Goal: Task Accomplishment & Management: Manage account settings

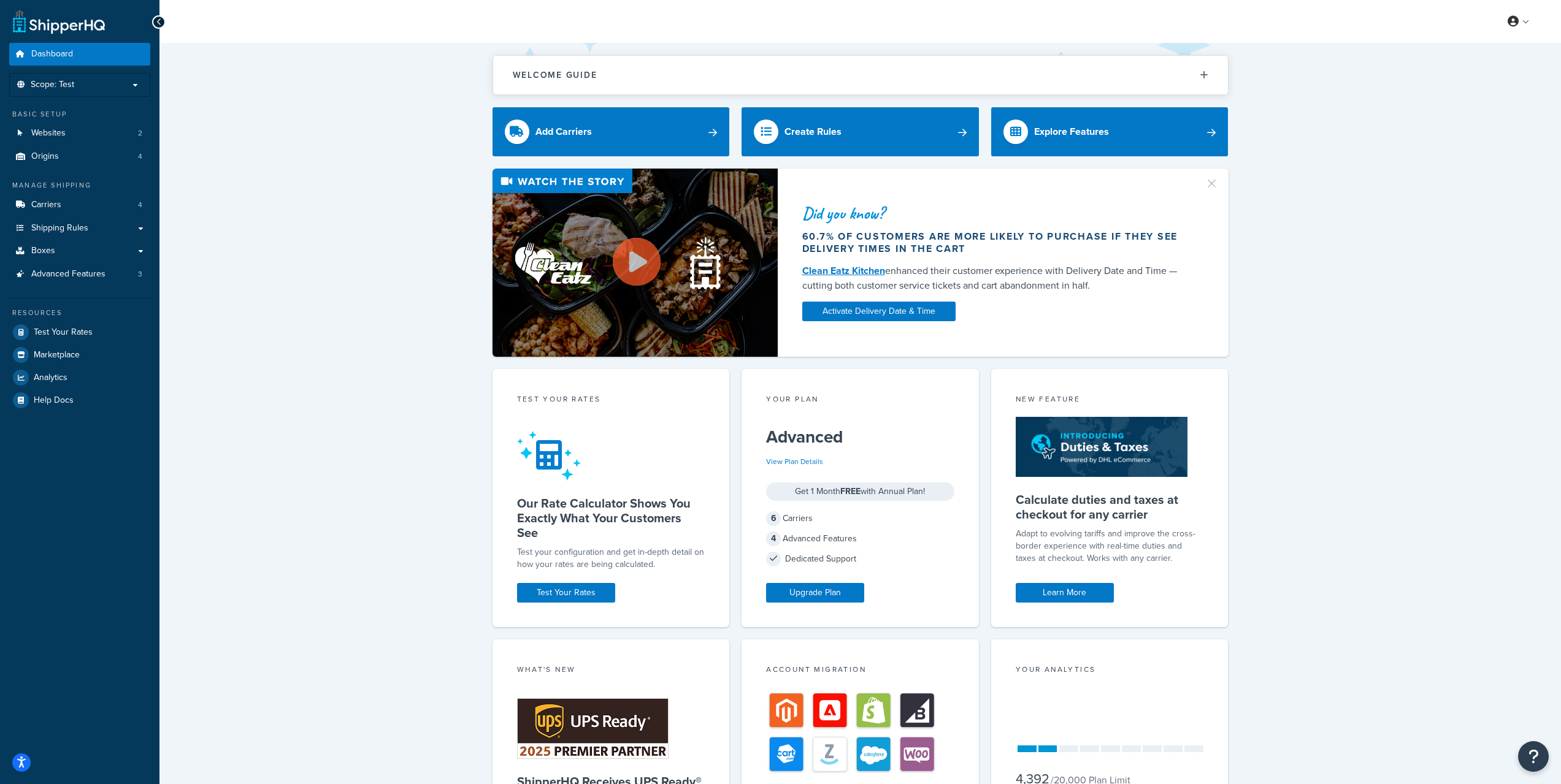
click at [310, 226] on div "Did you know? 60.7% of customers are more likely to purchase if they see delive…" at bounding box center [861, 262] width 1353 height 188
click at [92, 91] on li "Scope: Test" at bounding box center [79, 85] width 141 height 24
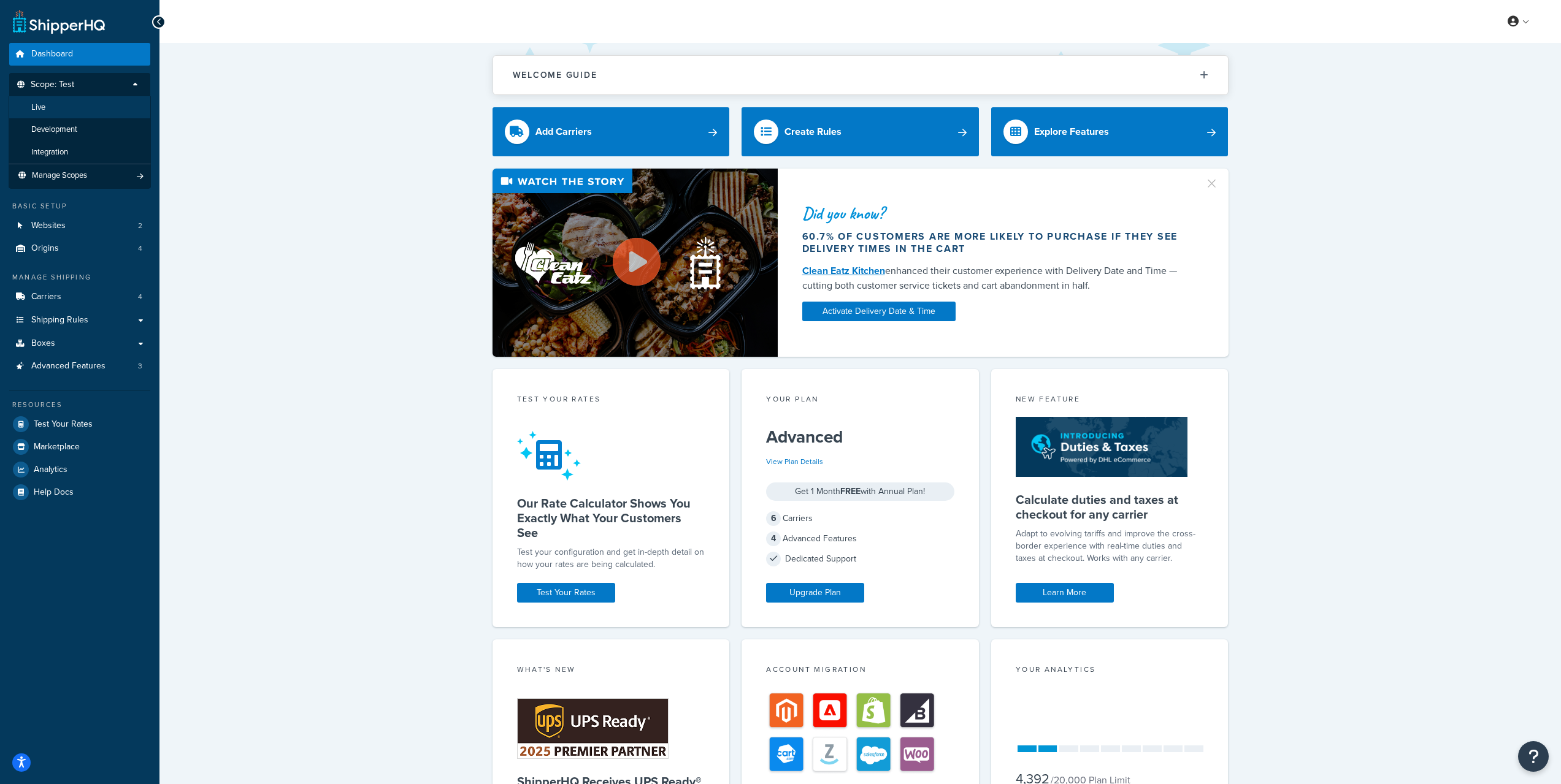
click at [87, 111] on li "Live" at bounding box center [79, 107] width 143 height 23
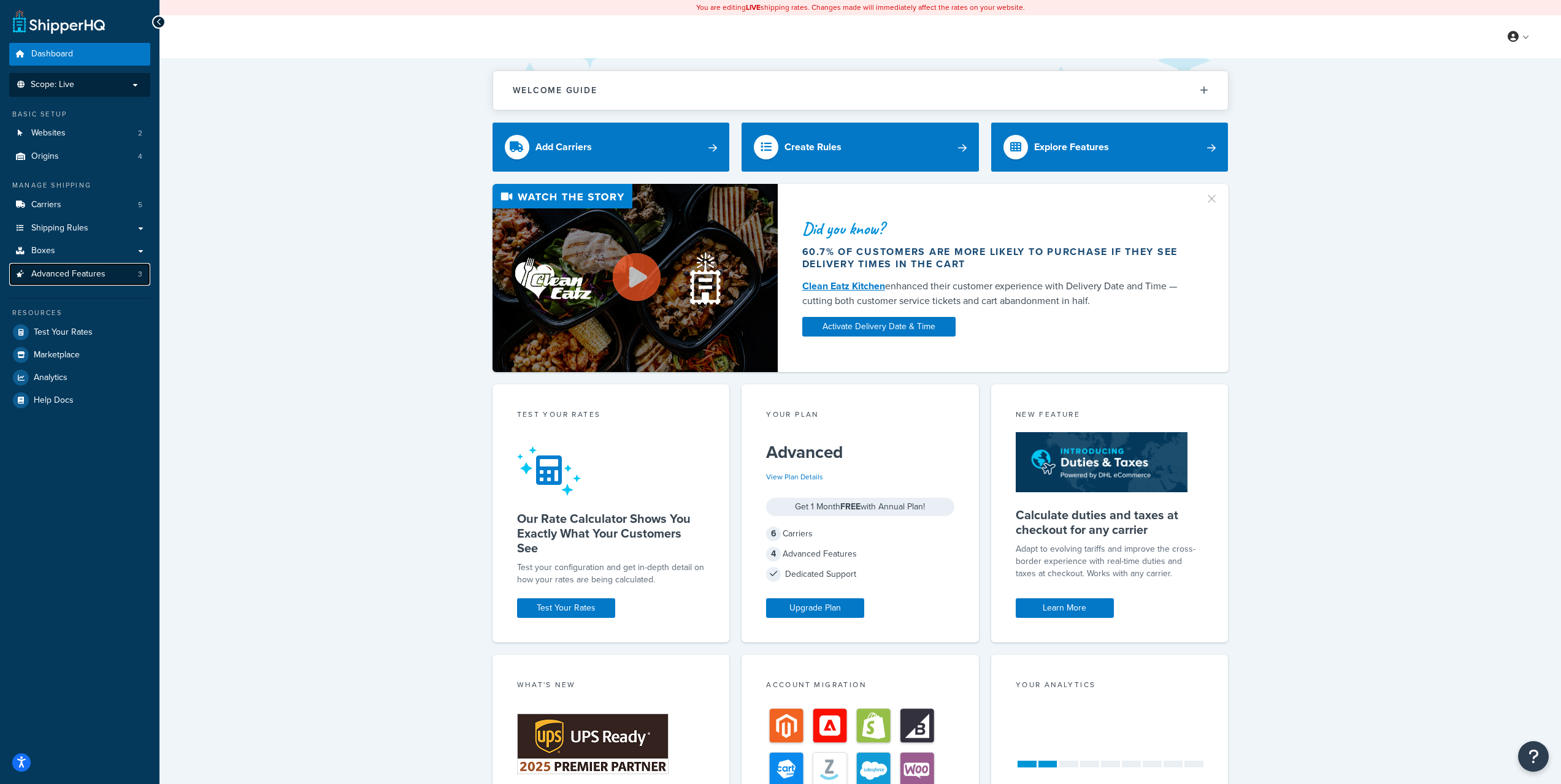
click at [98, 281] on link "Advanced Features 3" at bounding box center [79, 274] width 141 height 23
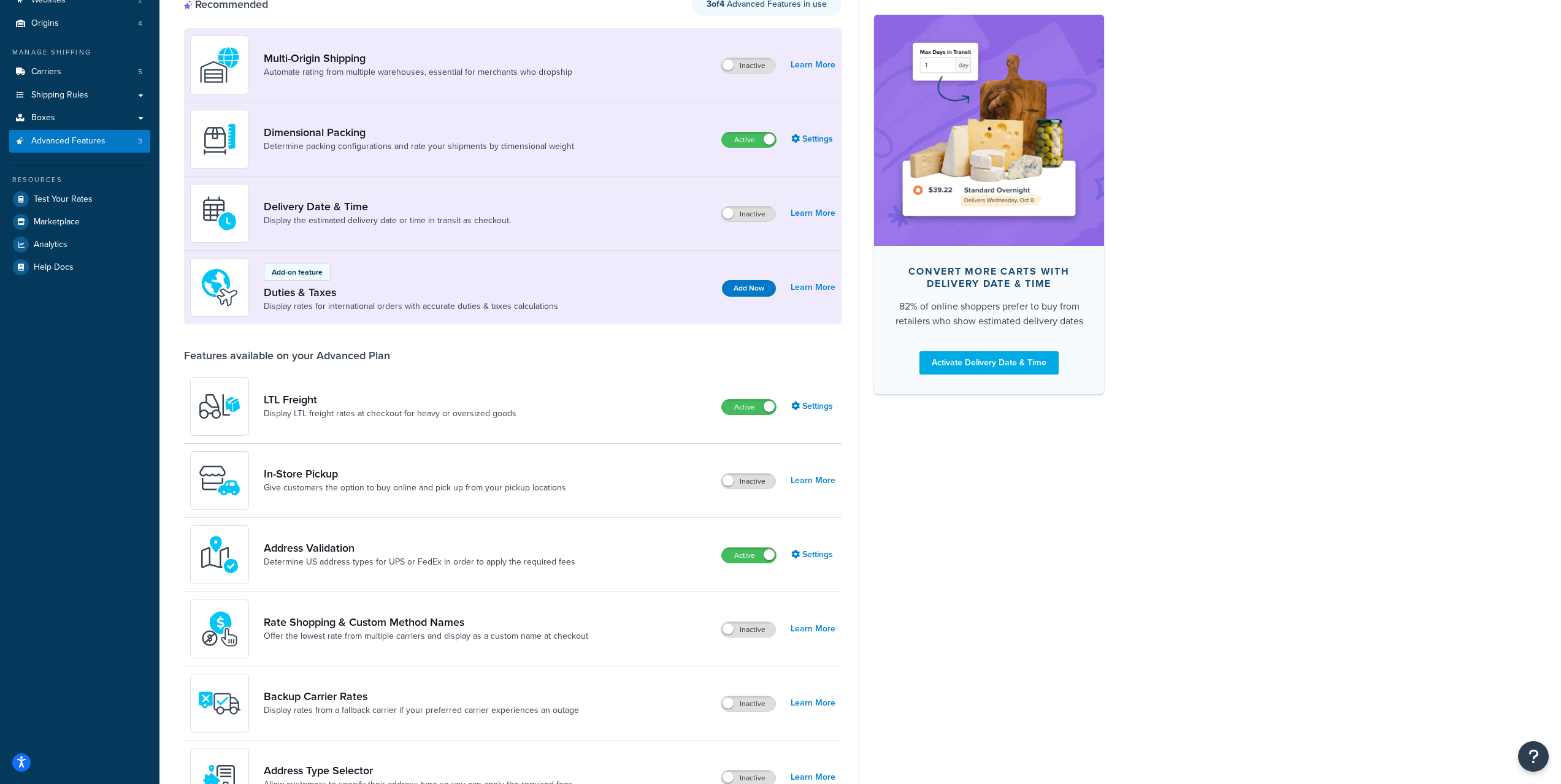
scroll to position [184, 0]
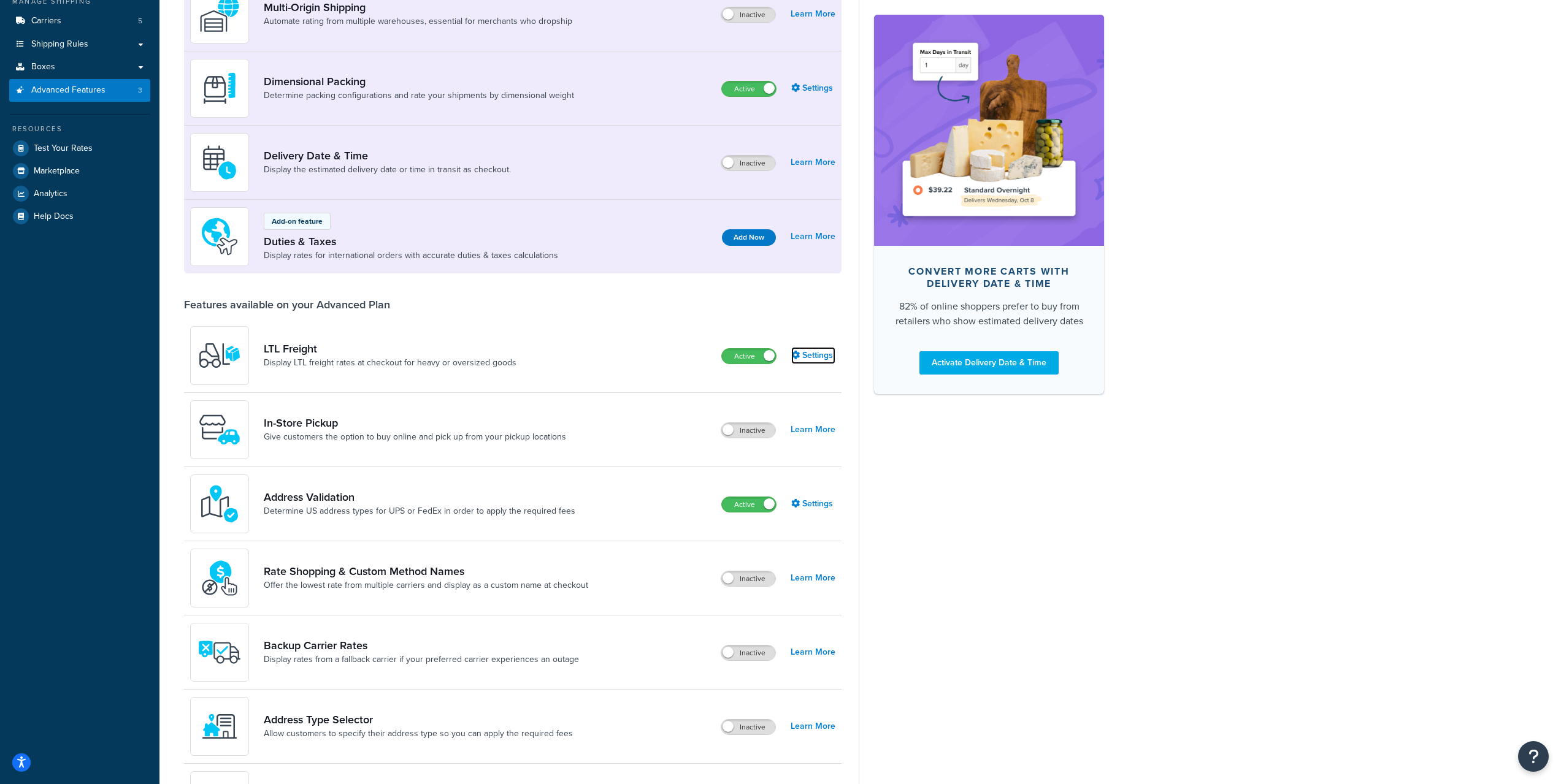
click at [805, 362] on link "Settings" at bounding box center [813, 355] width 44 height 17
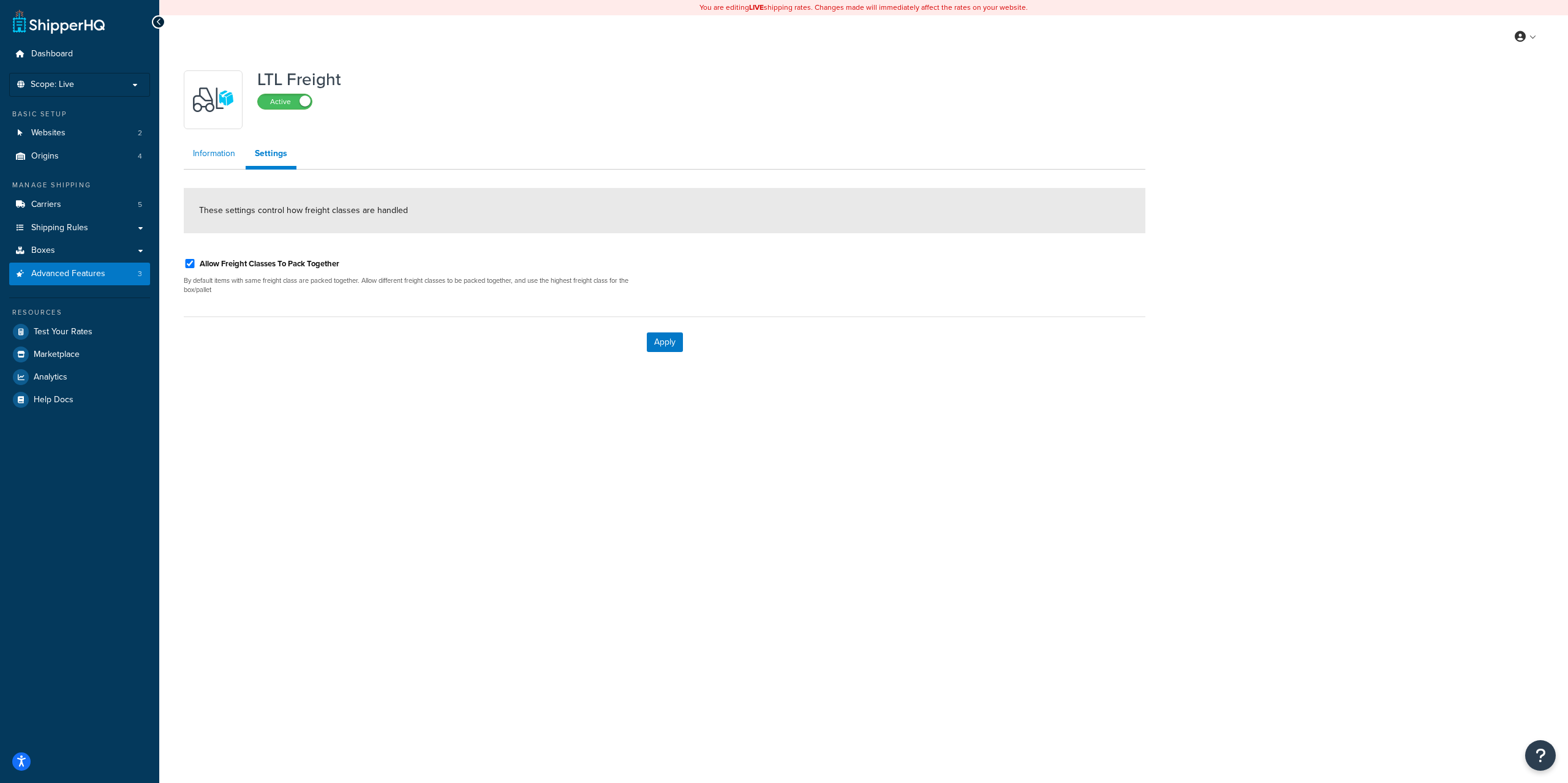
click at [218, 162] on link "Information" at bounding box center [214, 154] width 60 height 25
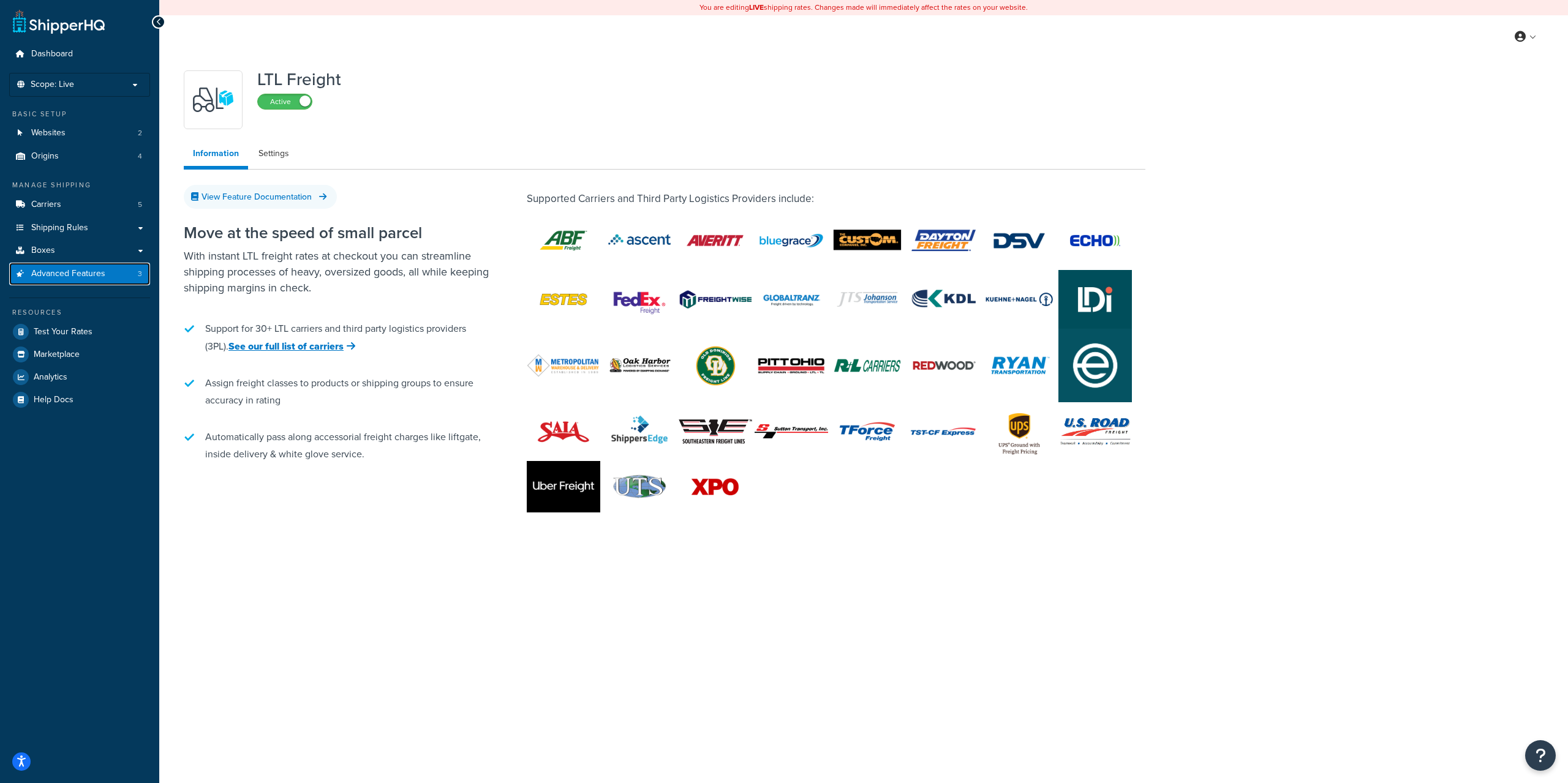
click at [111, 277] on link "Advanced Features 3" at bounding box center [79, 274] width 141 height 23
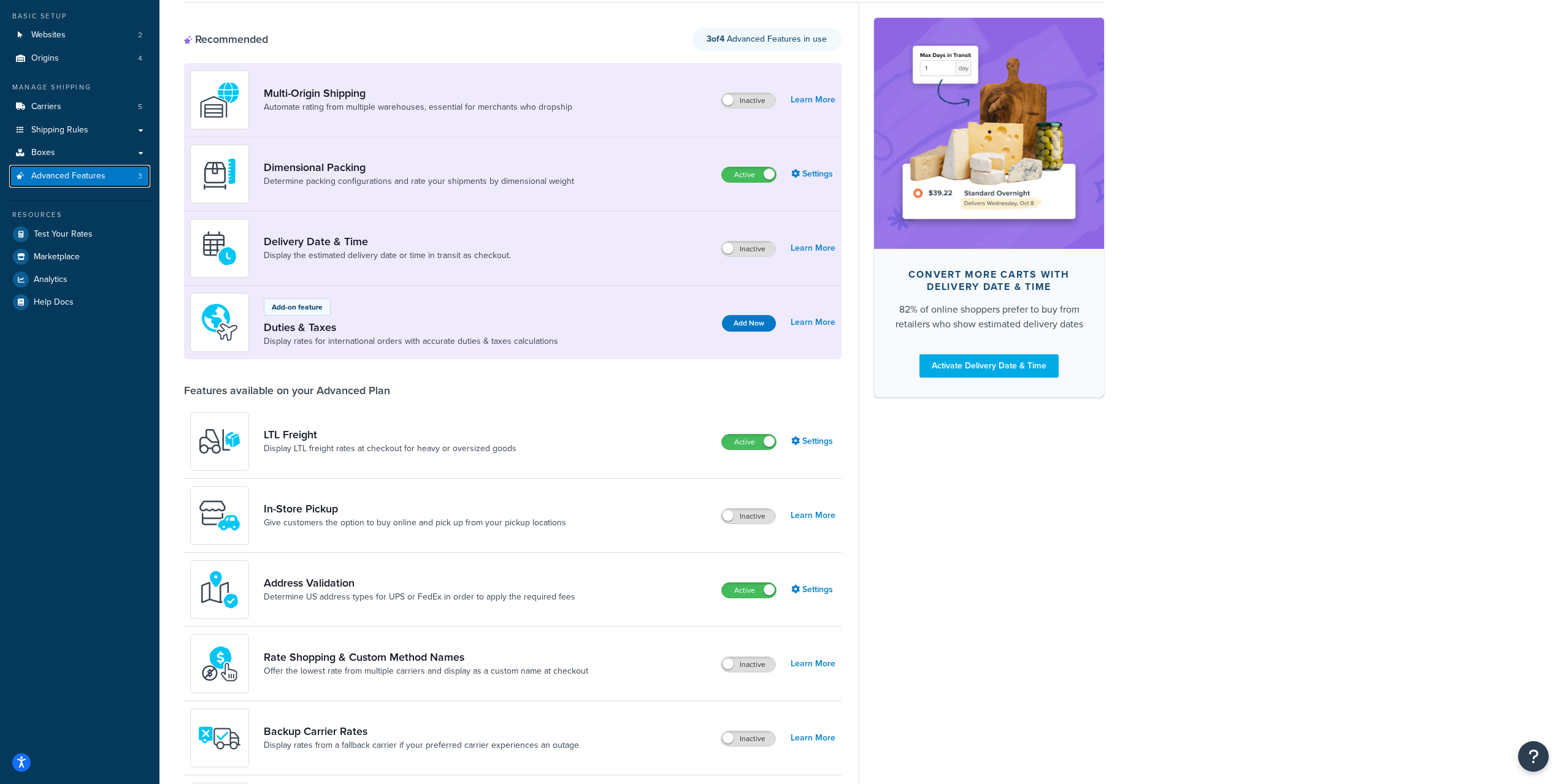
scroll to position [245, 0]
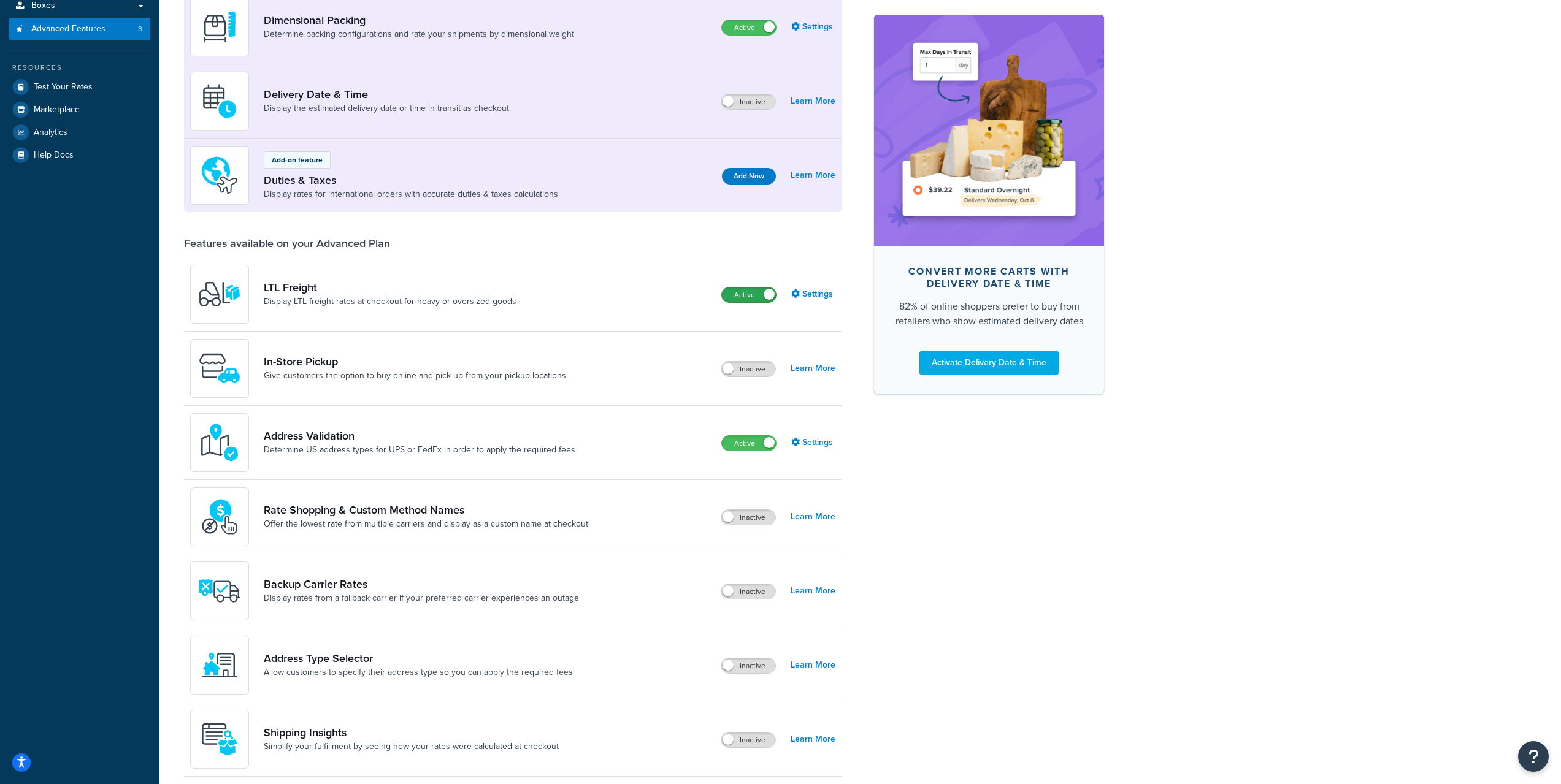
click at [754, 295] on label "Active" at bounding box center [749, 295] width 54 height 15
click at [813, 520] on link "Learn More" at bounding box center [813, 517] width 45 height 17
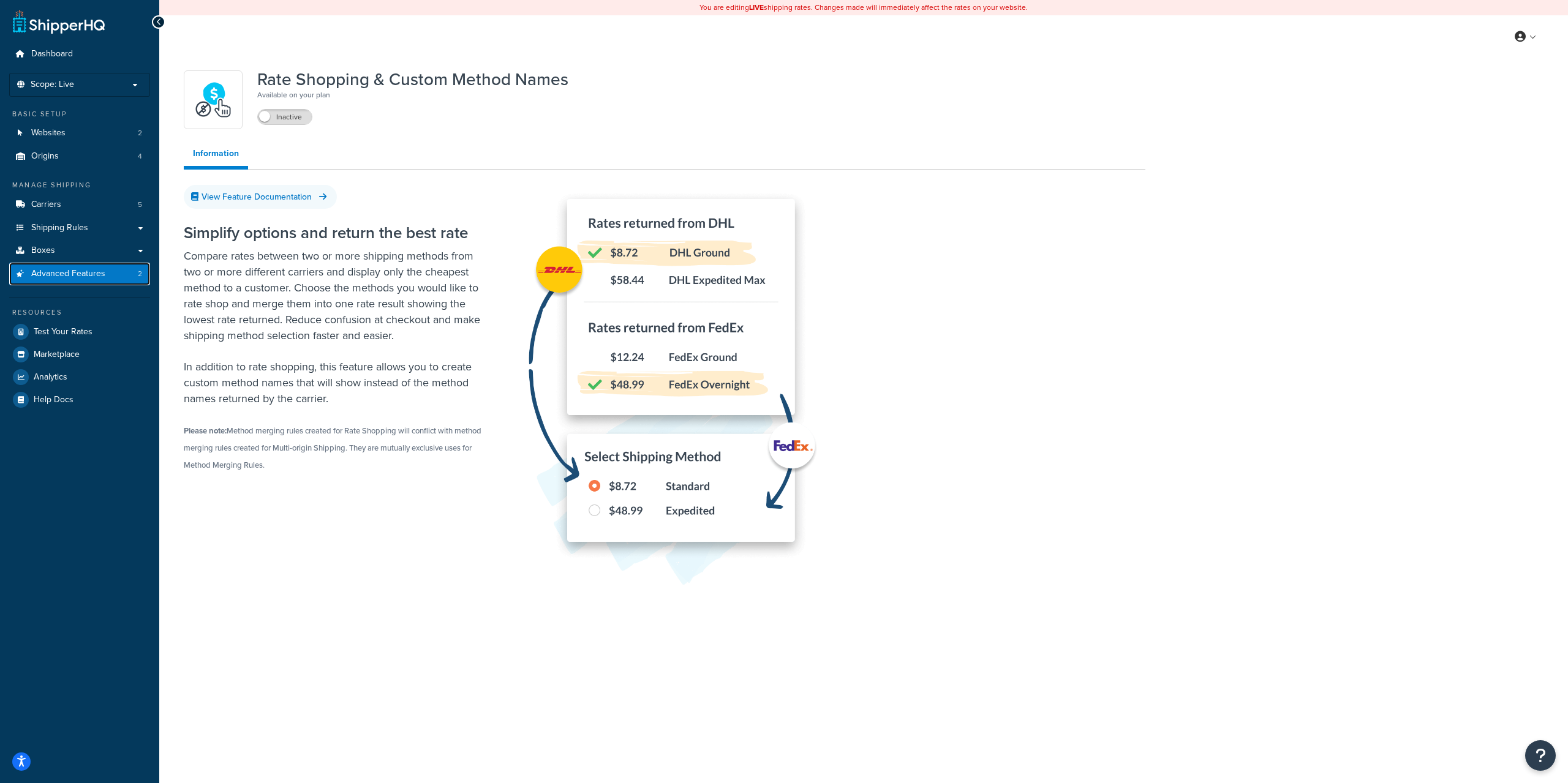
click at [101, 274] on span "Advanced Features" at bounding box center [68, 274] width 74 height 10
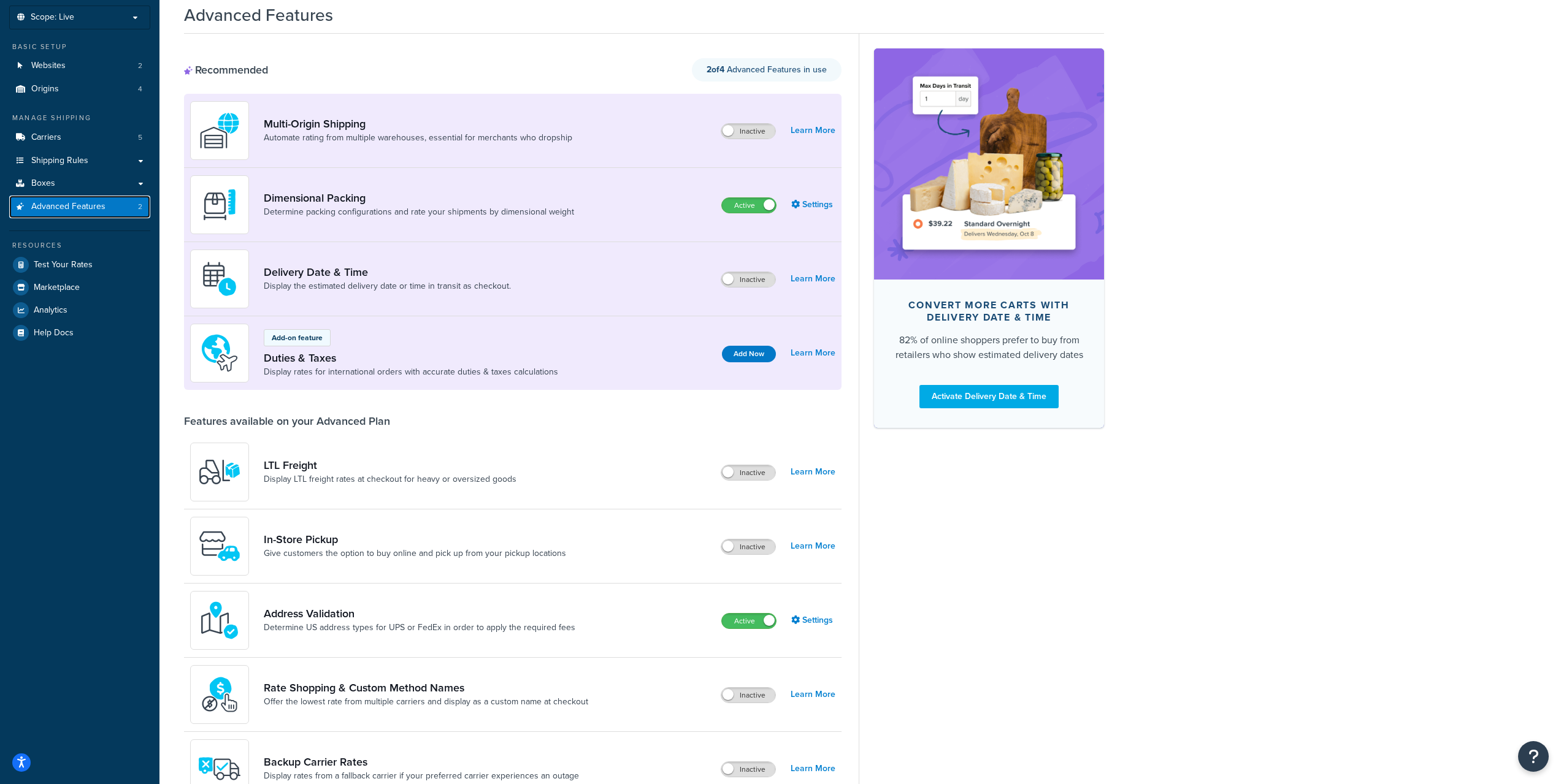
scroll to position [61, 0]
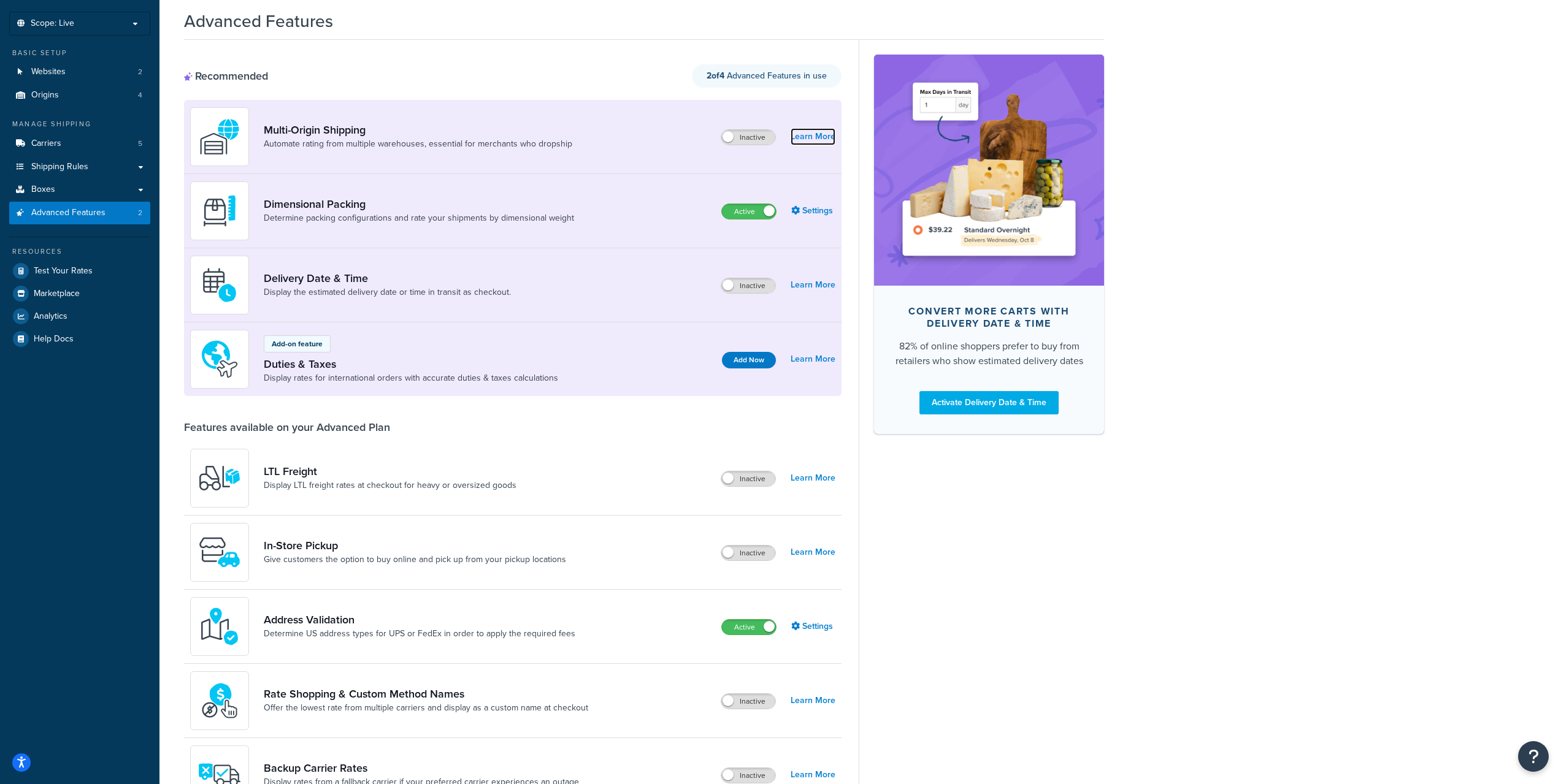
click at [818, 137] on link "Learn More" at bounding box center [813, 137] width 45 height 17
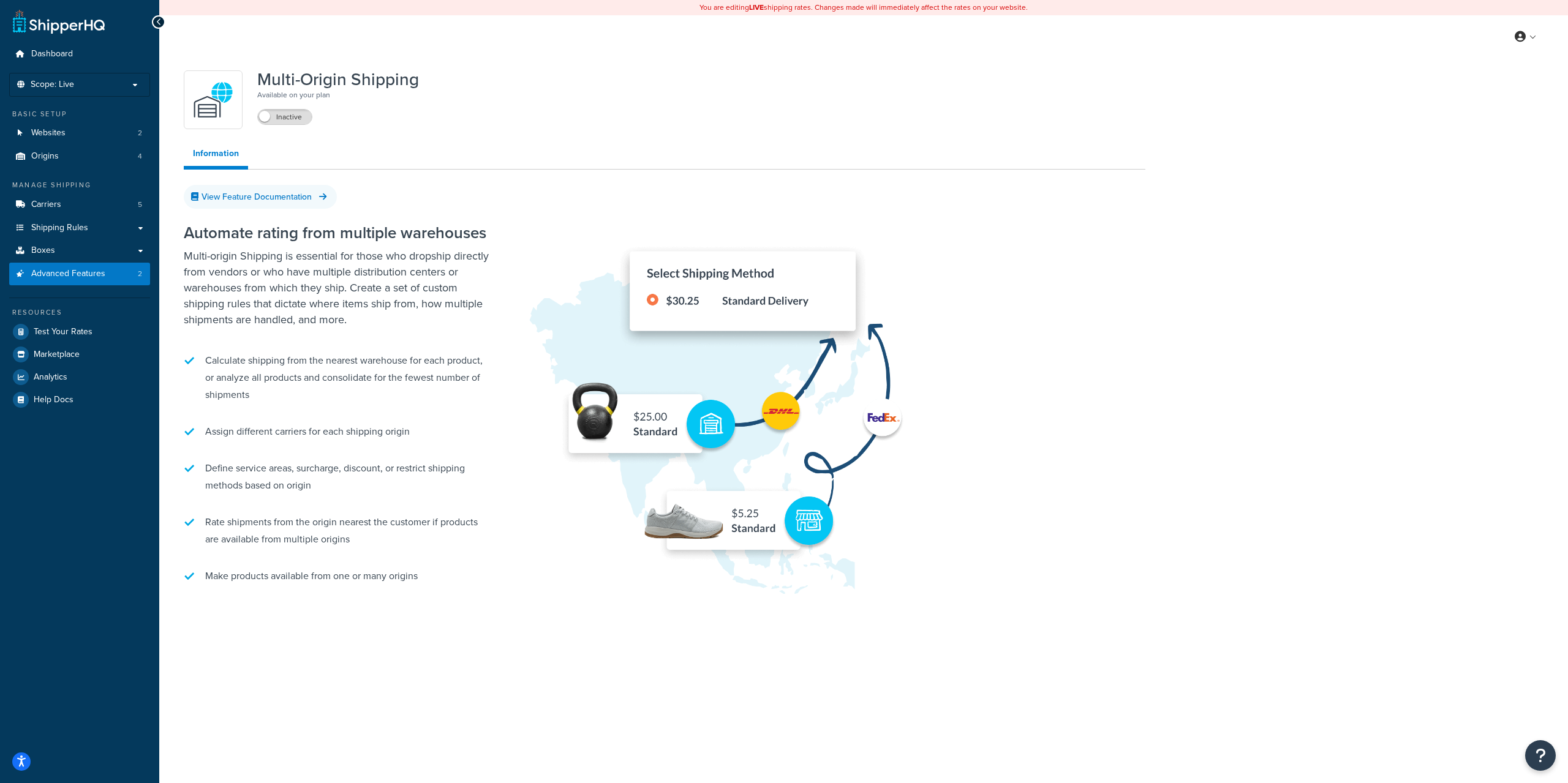
click at [374, 329] on div "Automate rating from multiple warehouses Multi-origin Shipping is essential for…" at bounding box center [337, 405] width 306 height 387
click at [349, 316] on p "Multi-origin Shipping is essential for those who dropship directly from vendors…" at bounding box center [337, 288] width 306 height 79
click at [342, 331] on div "Automate rating from multiple warehouses Multi-origin Shipping is essential for…" at bounding box center [337, 405] width 306 height 387
click at [285, 119] on label "Inactive" at bounding box center [285, 117] width 54 height 15
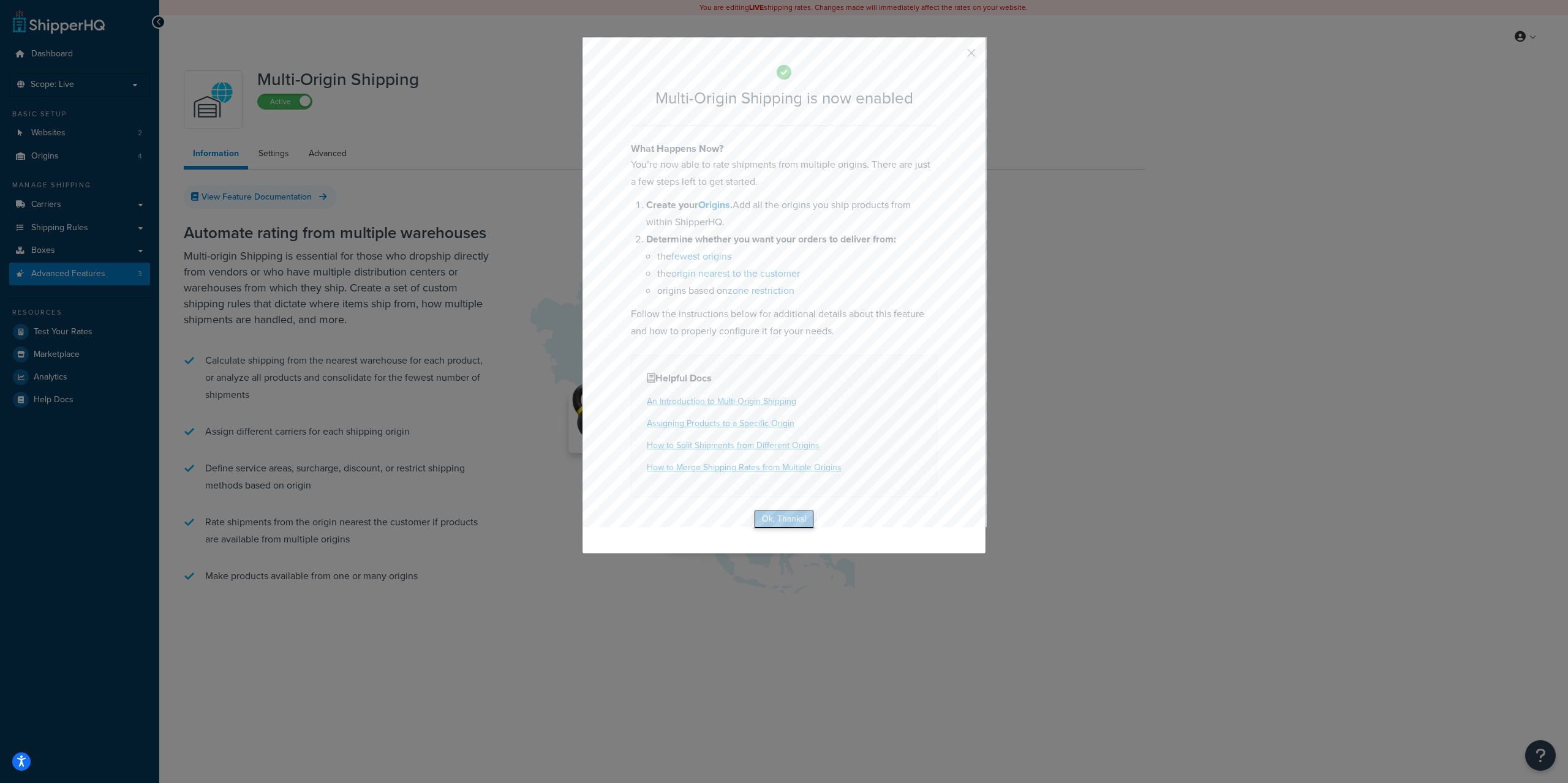
click at [778, 519] on button "Ok, Thanks!" at bounding box center [784, 519] width 61 height 19
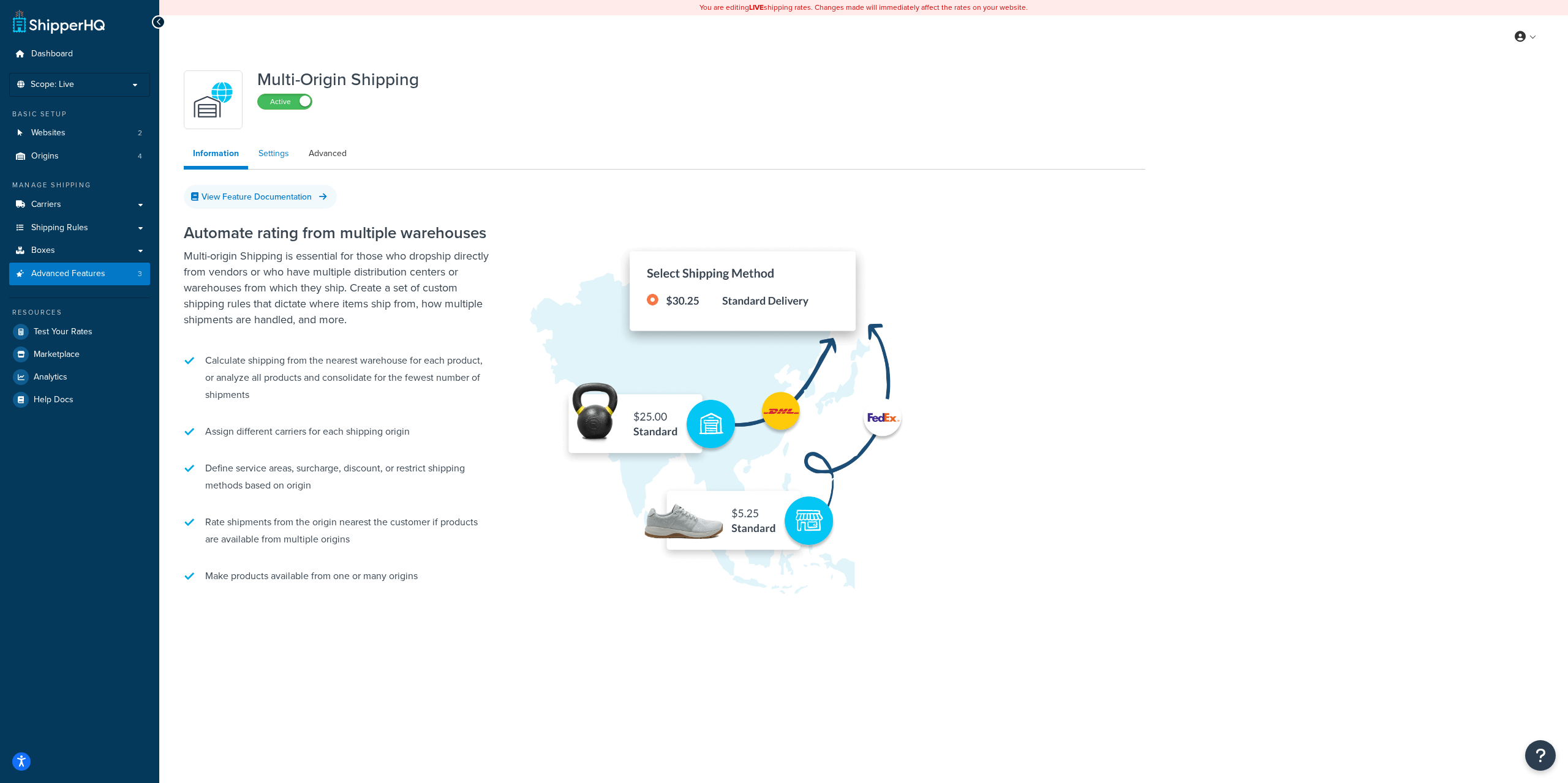
click at [281, 155] on link "Settings" at bounding box center [273, 154] width 49 height 25
select select "FEWEST"
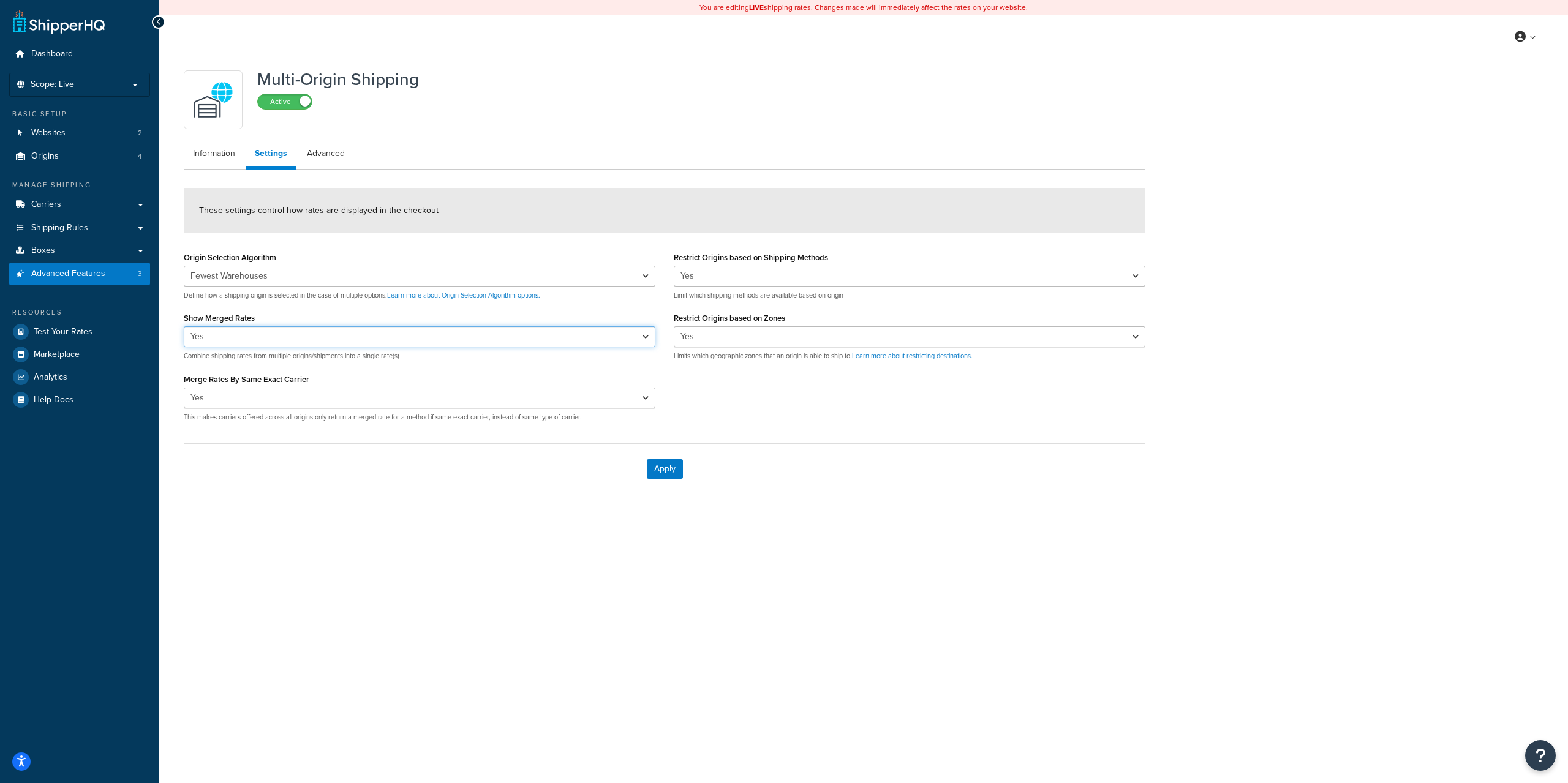
click at [268, 342] on select "Yes No" at bounding box center [420, 337] width 472 height 21
click at [184, 326] on select "Yes No" at bounding box center [420, 337] width 472 height 21
click at [302, 342] on select "Yes No" at bounding box center [420, 337] width 472 height 21
select select "true"
click at [184, 326] on select "Yes No" at bounding box center [420, 337] width 472 height 21
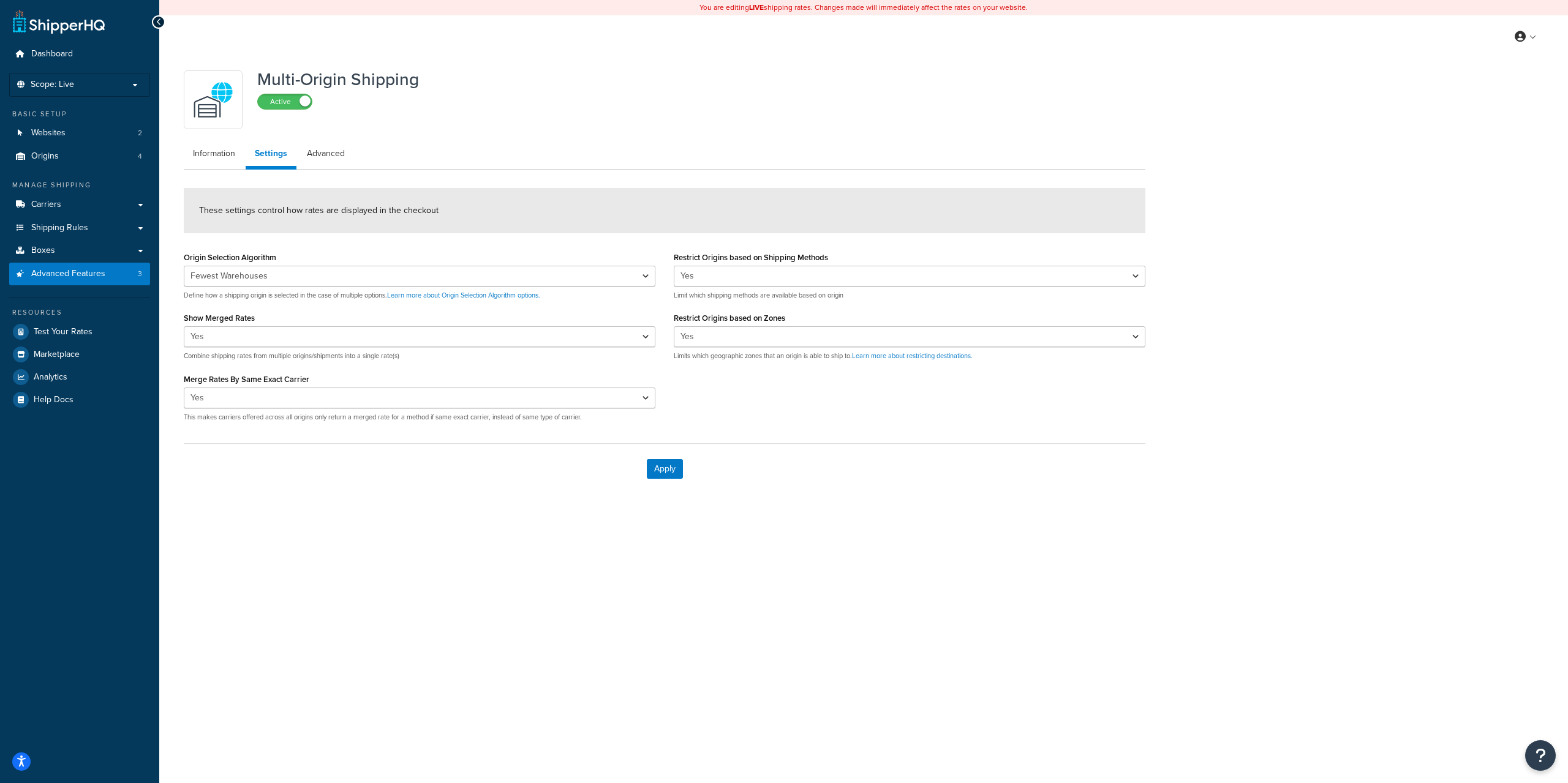
click at [288, 535] on div "You are editing LIVE shipping rates. Changes made will immediately affect the r…" at bounding box center [863, 391] width 1409 height 783
click at [289, 535] on div "You are editing LIVE shipping rates. Changes made will immediately affect the r…" at bounding box center [863, 391] width 1409 height 783
click at [291, 527] on div "You are editing LIVE shipping rates. Changes made will immediately affect the r…" at bounding box center [863, 391] width 1409 height 783
click at [663, 472] on button "Apply" at bounding box center [665, 469] width 36 height 19
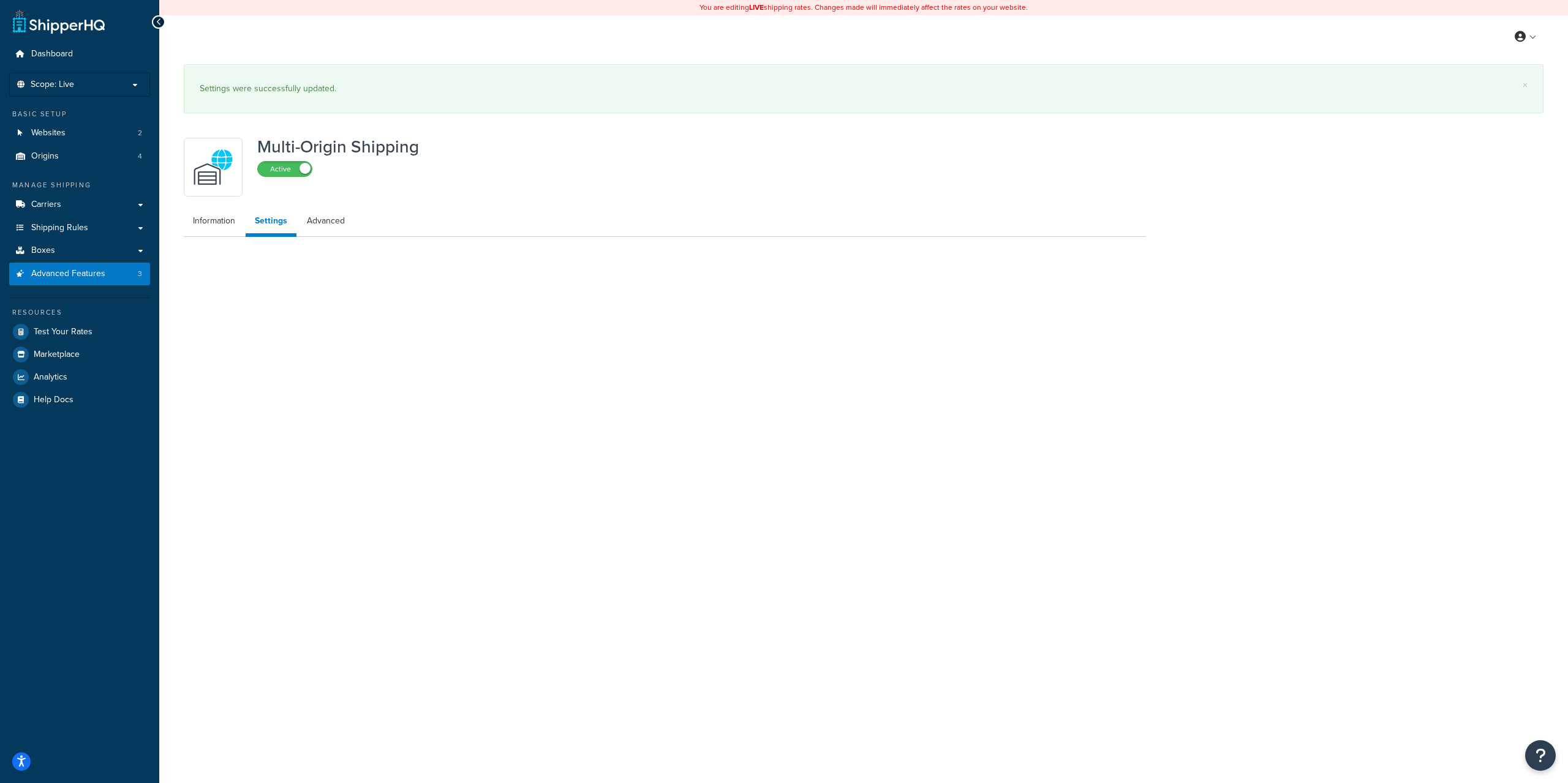
select select "FEWEST"
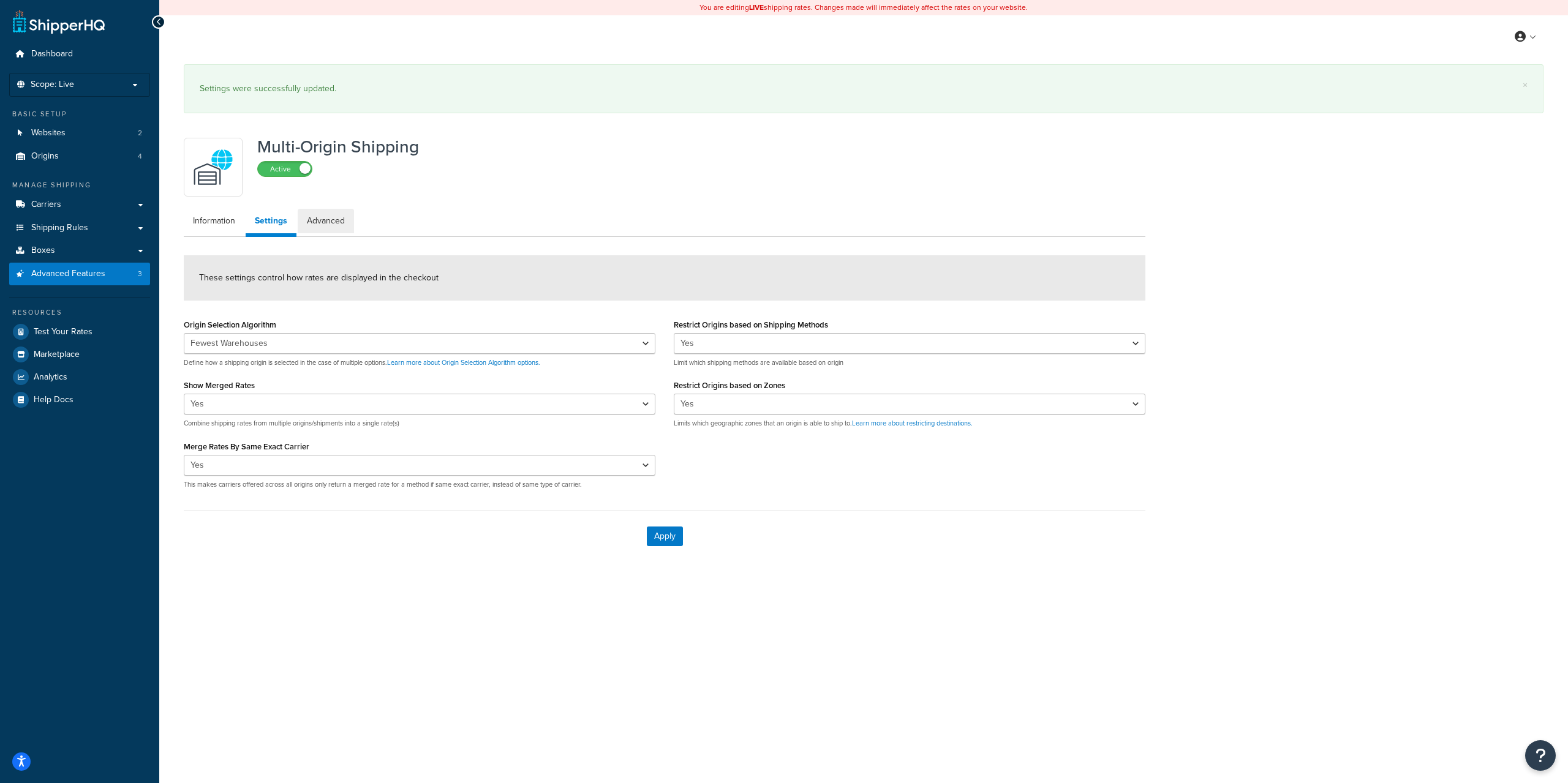
click at [334, 179] on div "Multi-Origin Shipping Active Information Settings Advanced These settings contr…" at bounding box center [665, 346] width 980 height 430
click at [336, 225] on link "Advanced" at bounding box center [326, 221] width 57 height 25
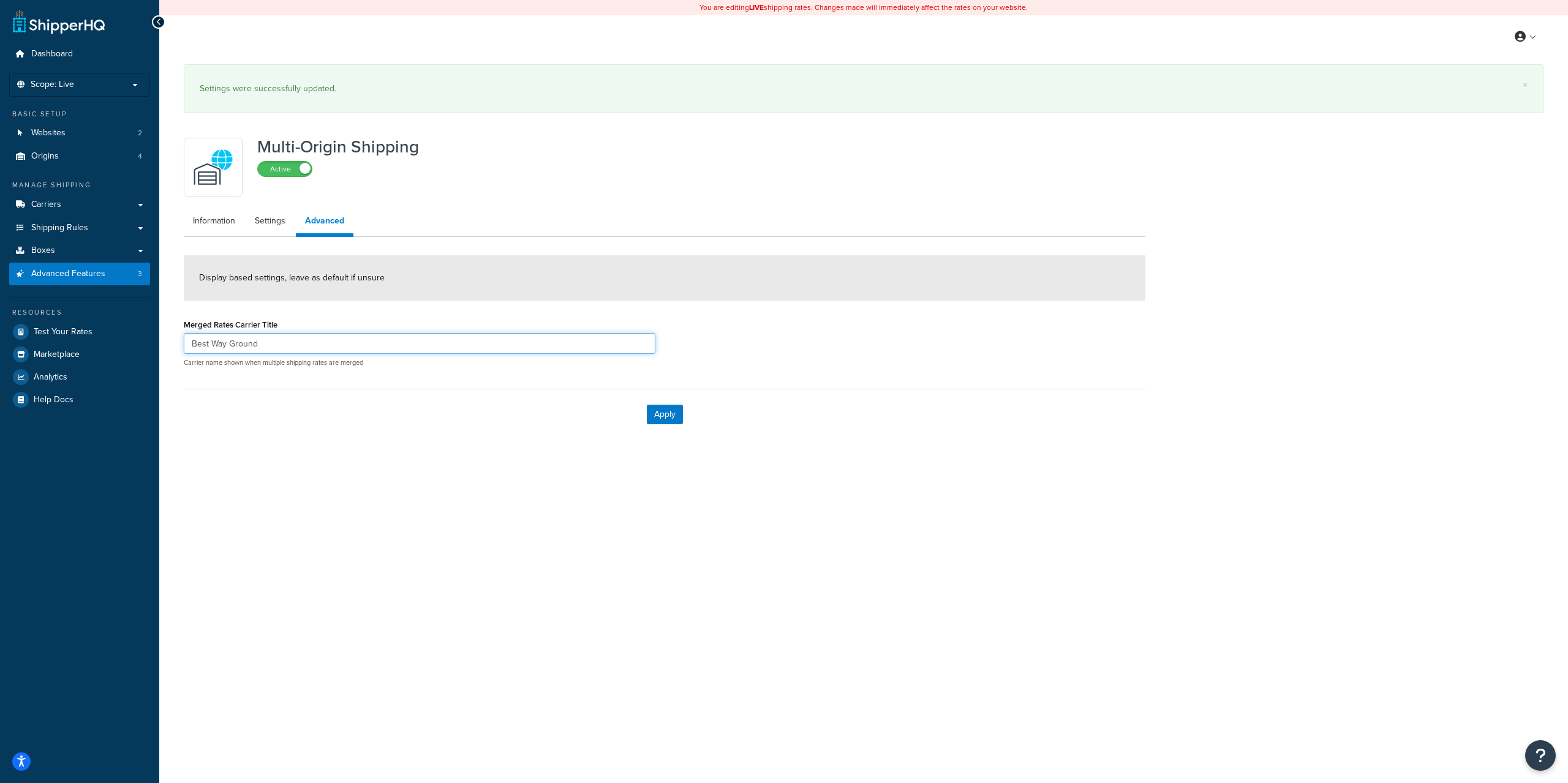
click at [284, 342] on input "Best Way Ground" at bounding box center [420, 344] width 472 height 21
click at [288, 342] on input "Best Way Ground" at bounding box center [420, 344] width 472 height 21
drag, startPoint x: 267, startPoint y: 344, endPoint x: 130, endPoint y: 336, distance: 137.2
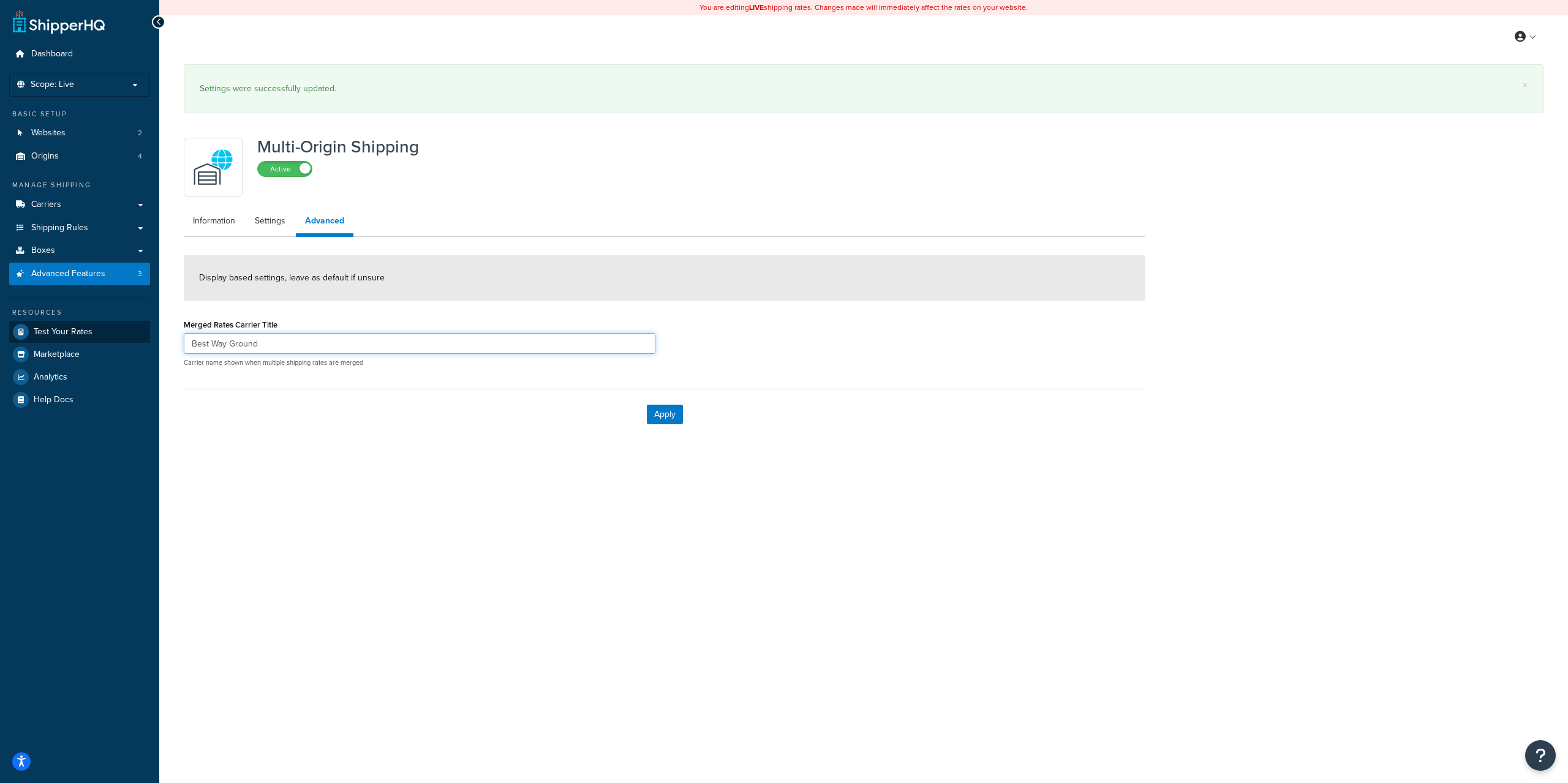
click at [130, 336] on div "Dashboard Scope: Live Basic Setup Websites 2 Origins 4 Manage Shipping Carriers…" at bounding box center [784, 391] width 1568 height 783
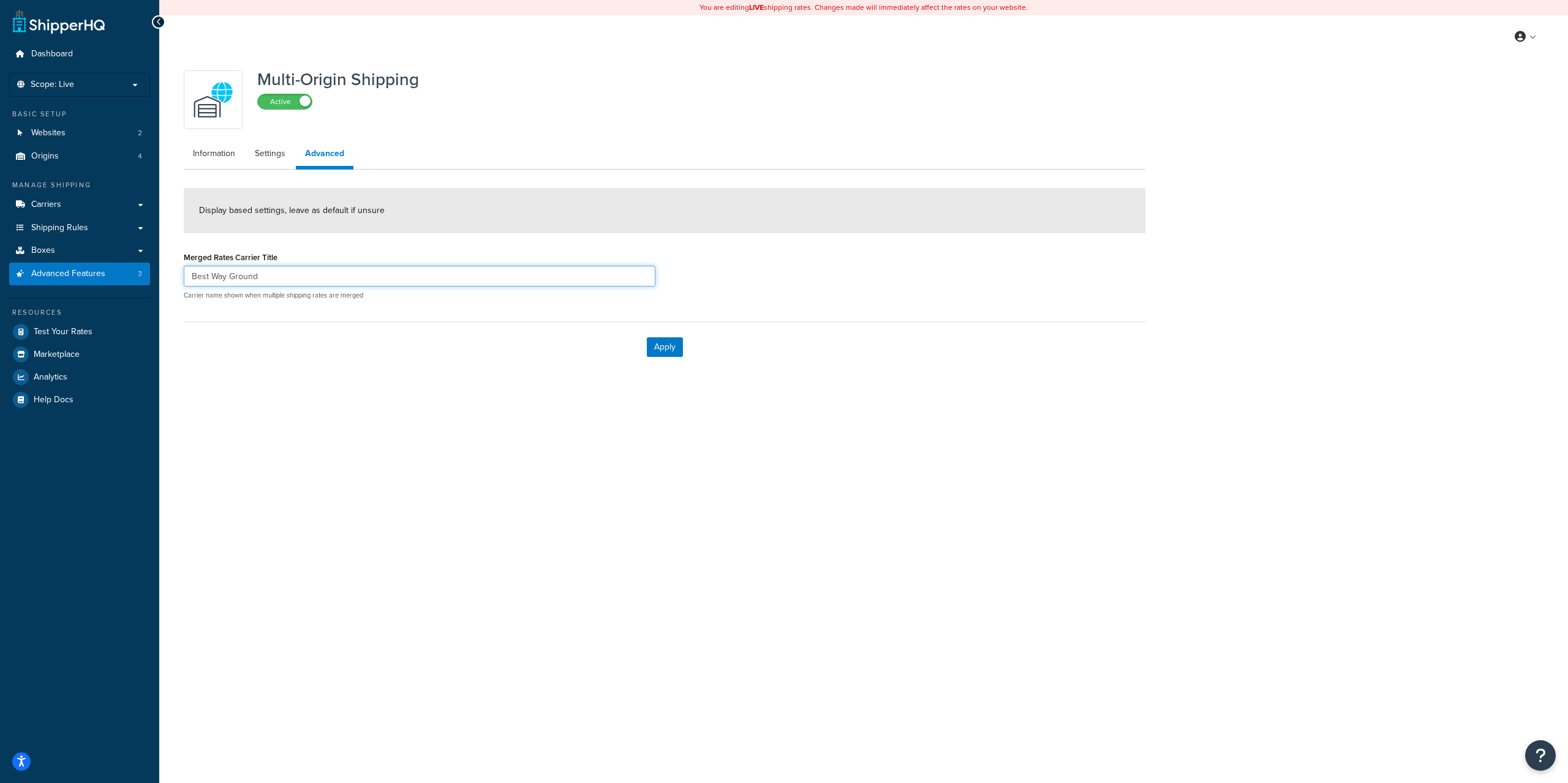
click at [304, 281] on input "Best Way Ground" at bounding box center [420, 276] width 472 height 21
click at [308, 279] on input "Best Way Ground" at bounding box center [420, 276] width 472 height 21
type input "Common Carriers"
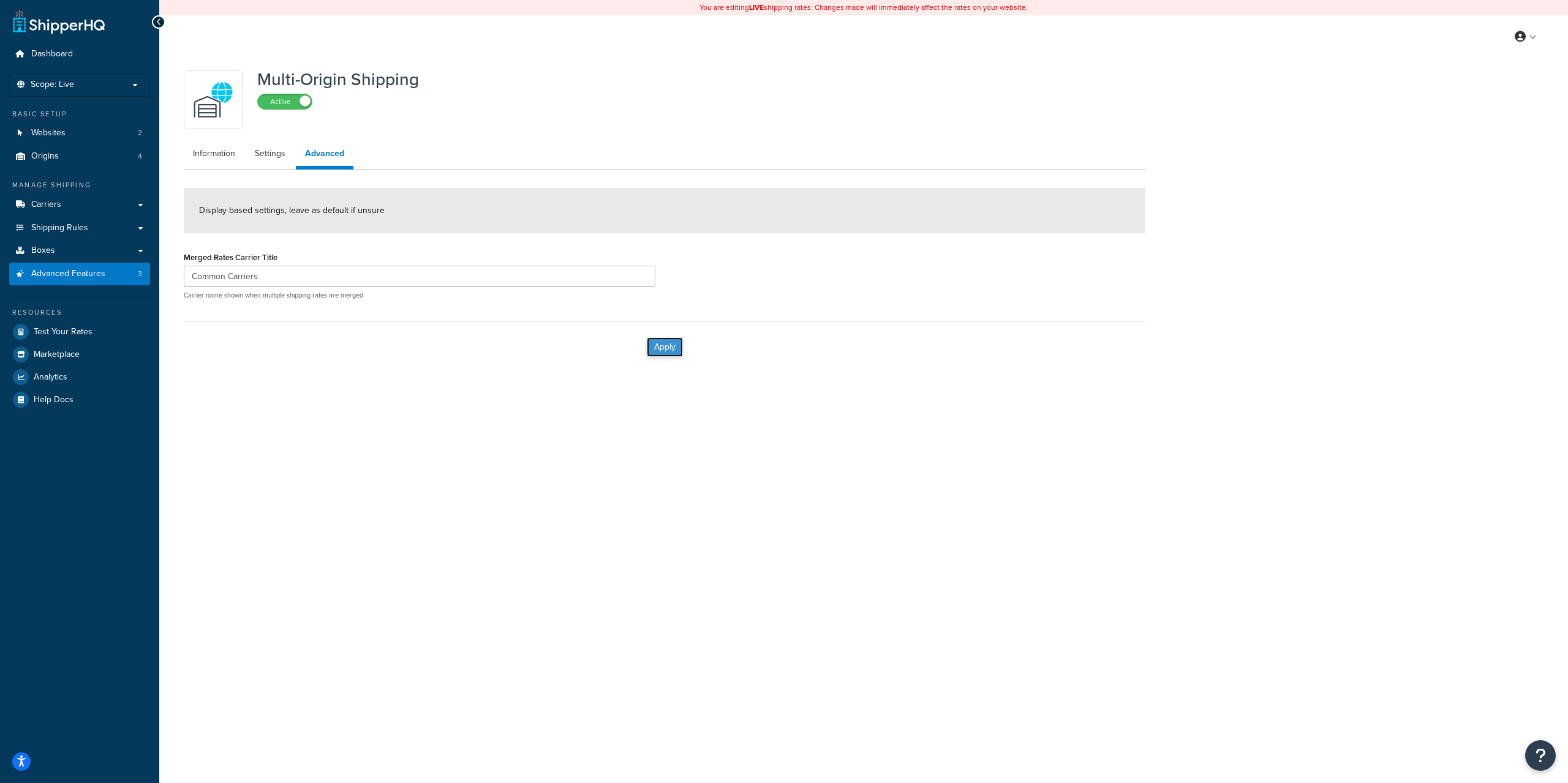
click at [677, 348] on button "Apply" at bounding box center [665, 347] width 36 height 19
click at [267, 102] on label "Active" at bounding box center [285, 101] width 54 height 15
